Goal: Navigation & Orientation: Find specific page/section

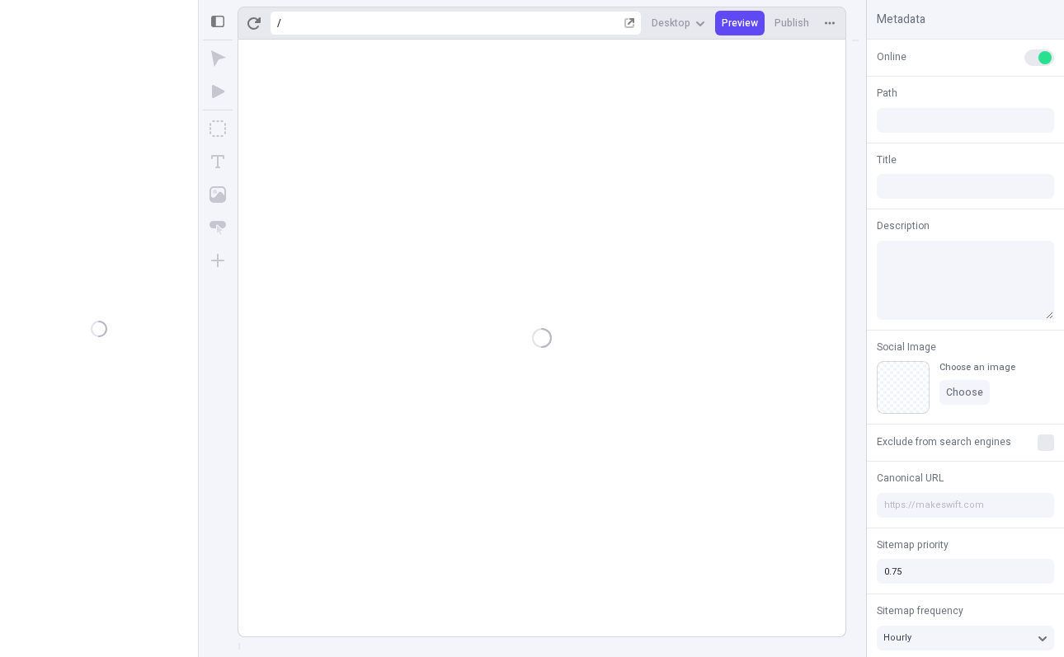
type input "/"
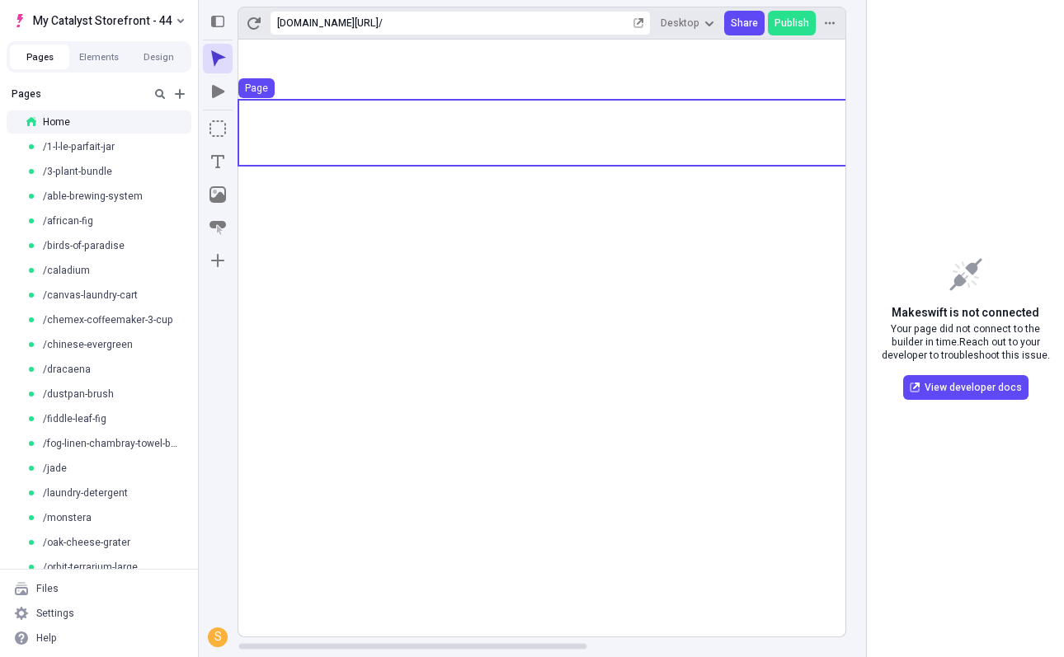
click at [672, 116] on use at bounding box center [766, 133] width 1056 height 66
click at [714, 54] on use at bounding box center [766, 70] width 1056 height 60
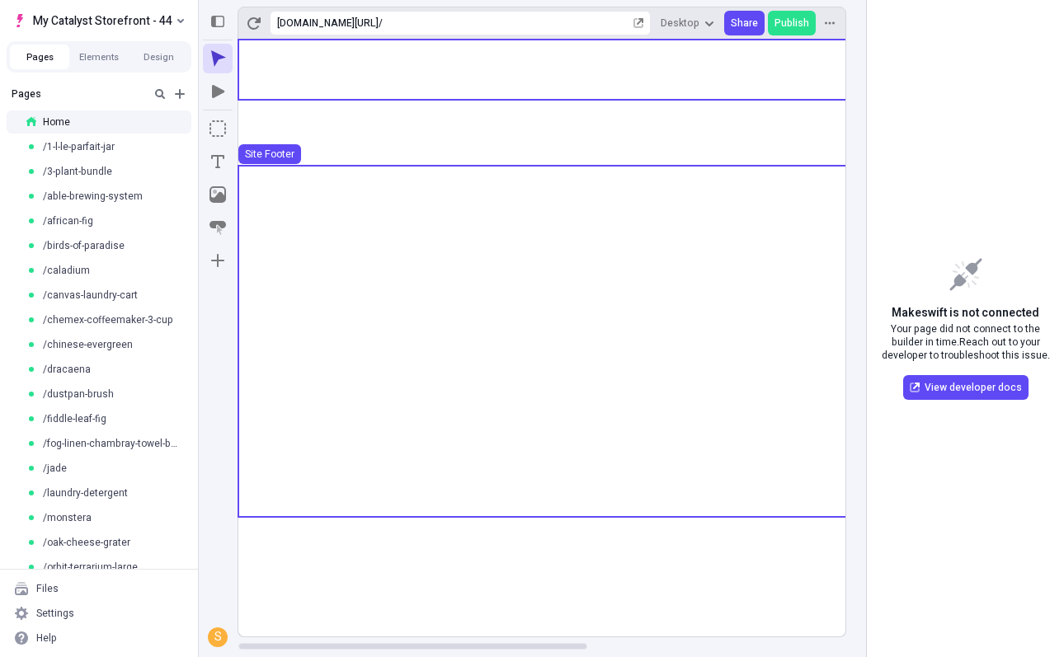
click at [572, 349] on use at bounding box center [766, 340] width 1056 height 347
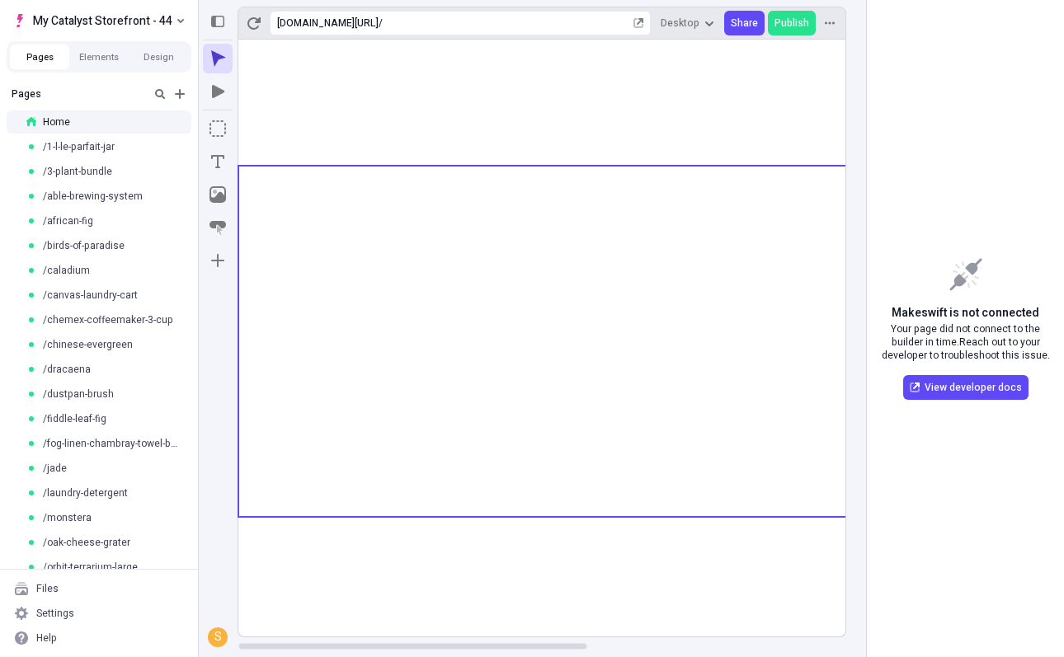
click at [402, 568] on rect at bounding box center [766, 338] width 1056 height 597
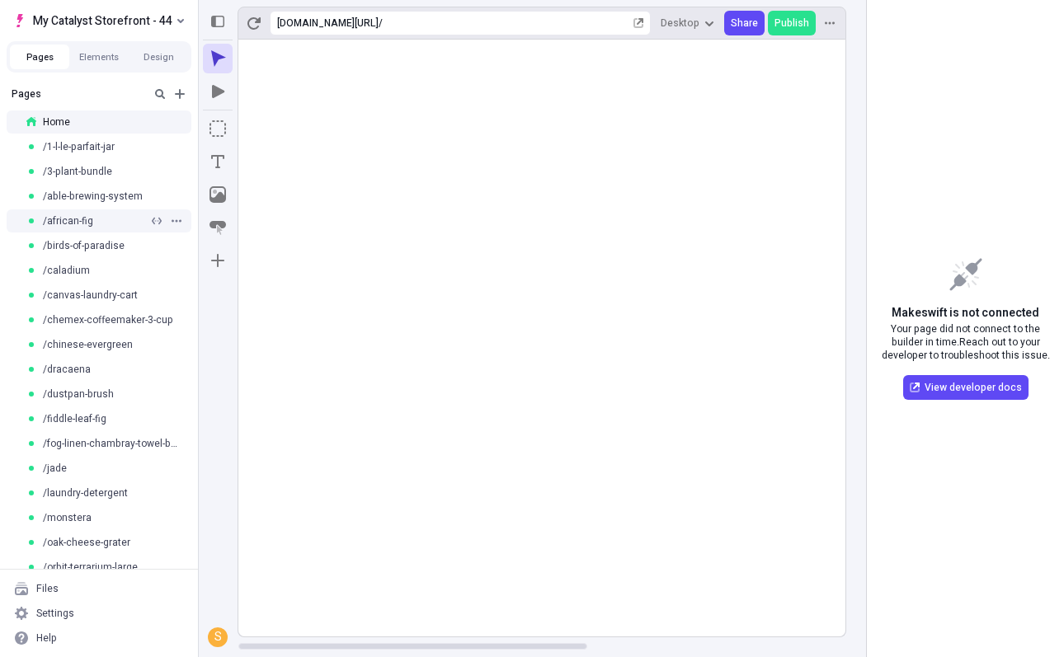
click at [122, 216] on div "/african-fig" at bounding box center [87, 220] width 122 height 13
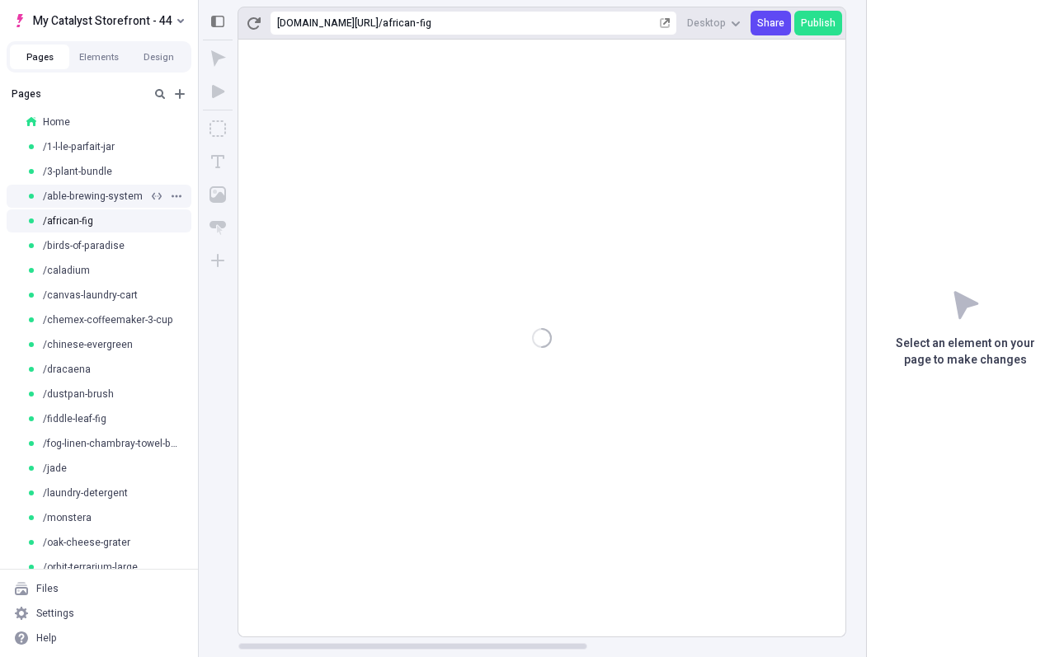
click at [118, 202] on span "/able-brewing-system" at bounding box center [93, 196] width 100 height 13
click at [115, 144] on div "/1-l-le-parfait-jar" at bounding box center [87, 146] width 122 height 13
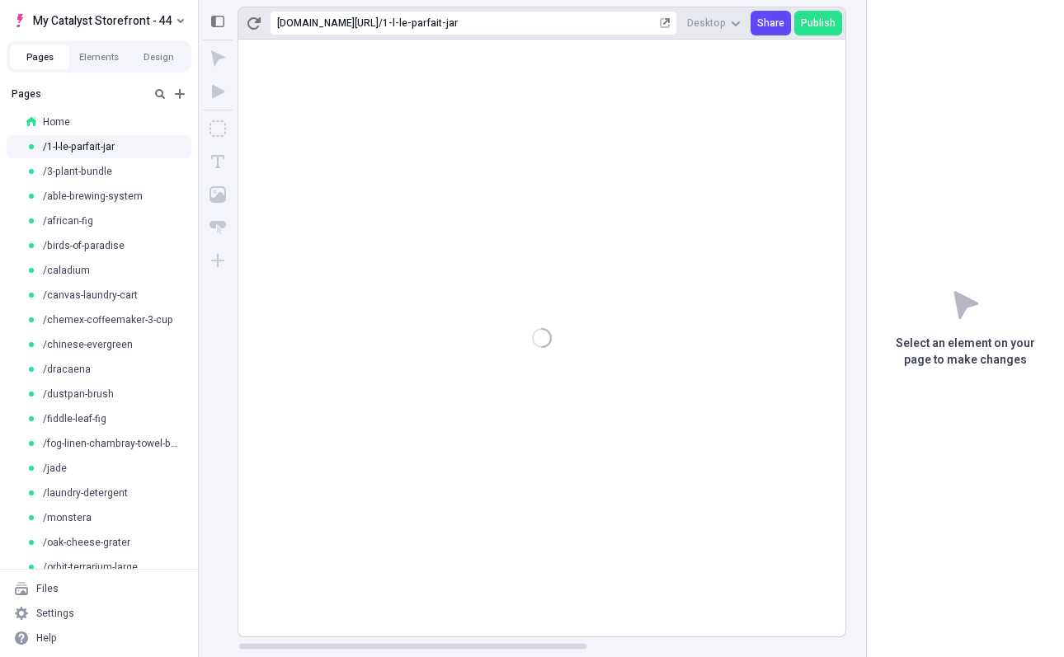
click at [114, 106] on div "Pages" at bounding box center [98, 94] width 191 height 30
click at [109, 118] on div "Home" at bounding box center [93, 121] width 135 height 13
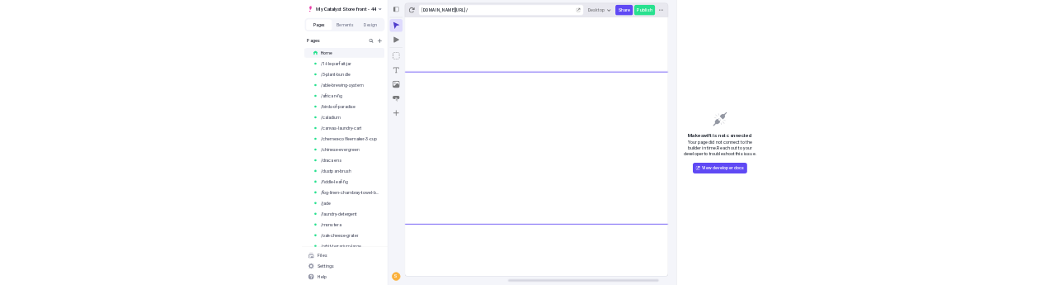
scroll to position [0, 449]
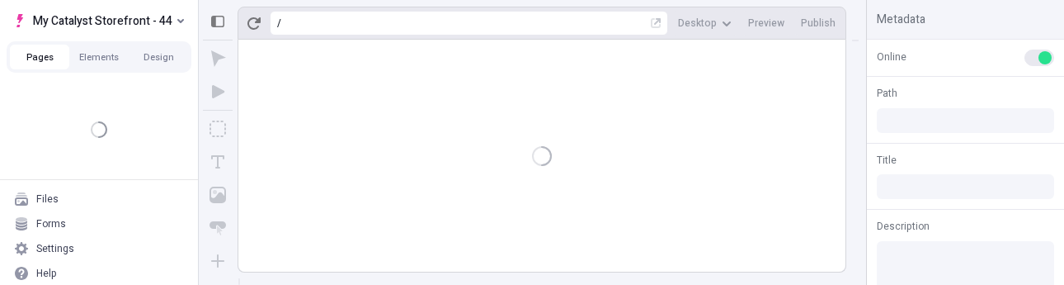
type input "/"
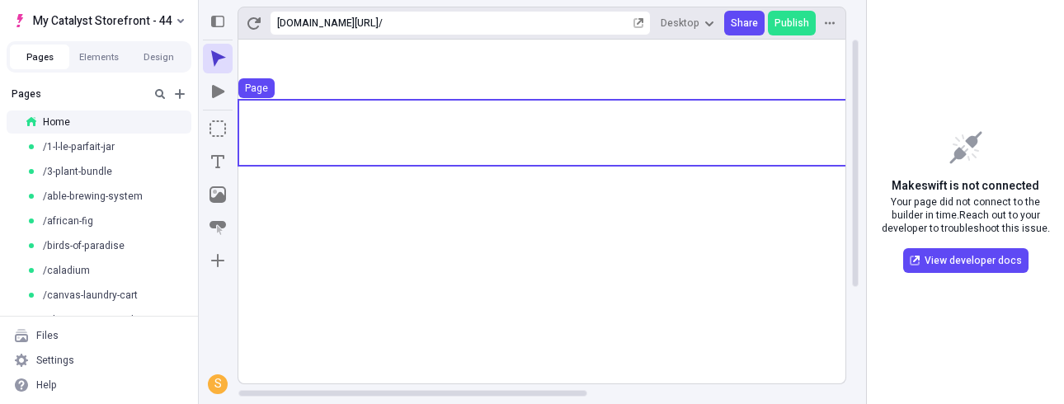
click at [511, 142] on use at bounding box center [766, 133] width 1056 height 66
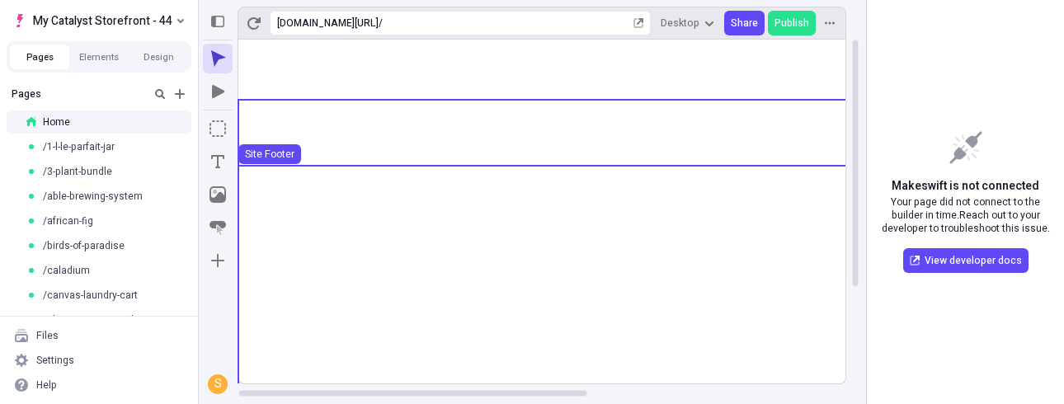
click at [540, 249] on use at bounding box center [766, 340] width 1056 height 347
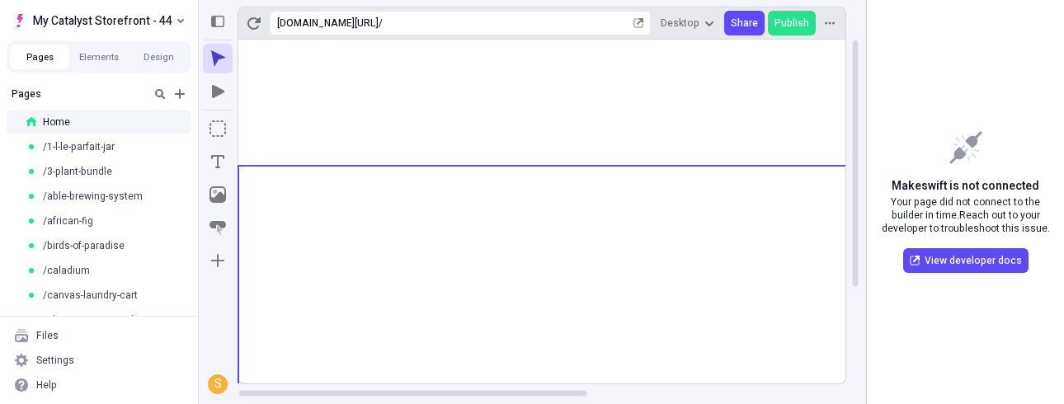
click at [562, 210] on rect at bounding box center [766, 279] width 1056 height 478
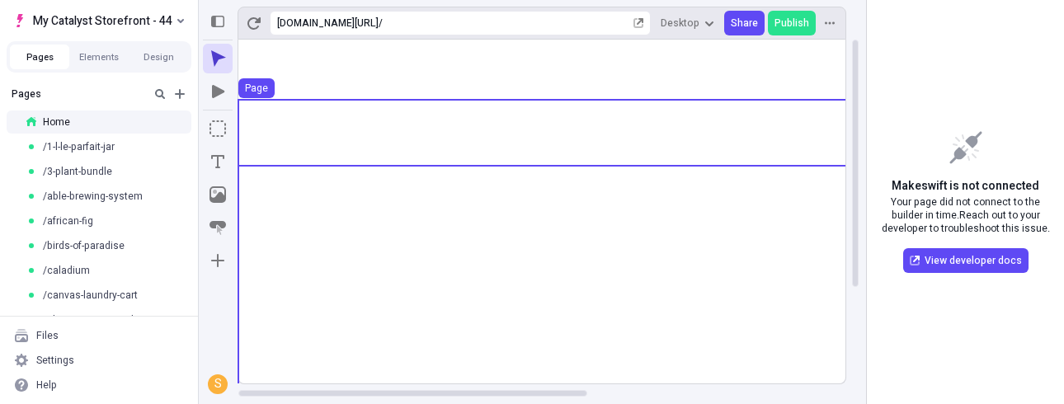
click at [585, 102] on use at bounding box center [766, 133] width 1056 height 66
